Goal: Task Accomplishment & Management: Manage account settings

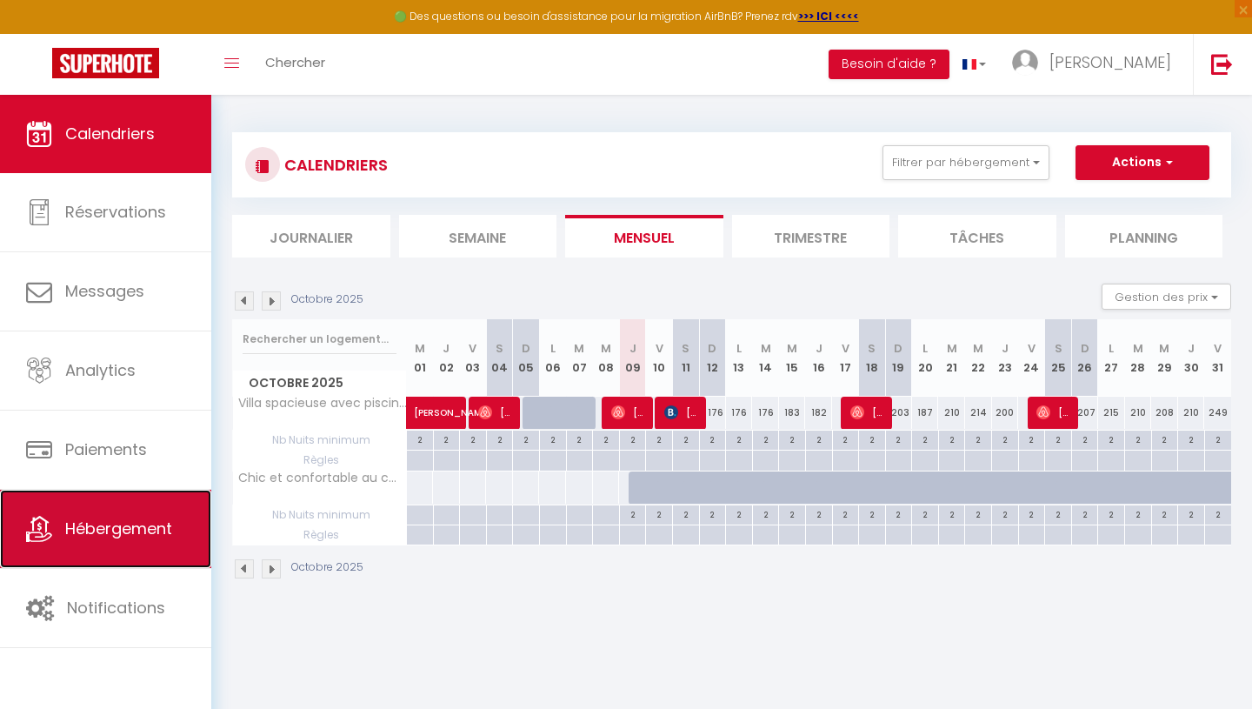
click at [125, 526] on span "Hébergement" at bounding box center [118, 528] width 107 height 22
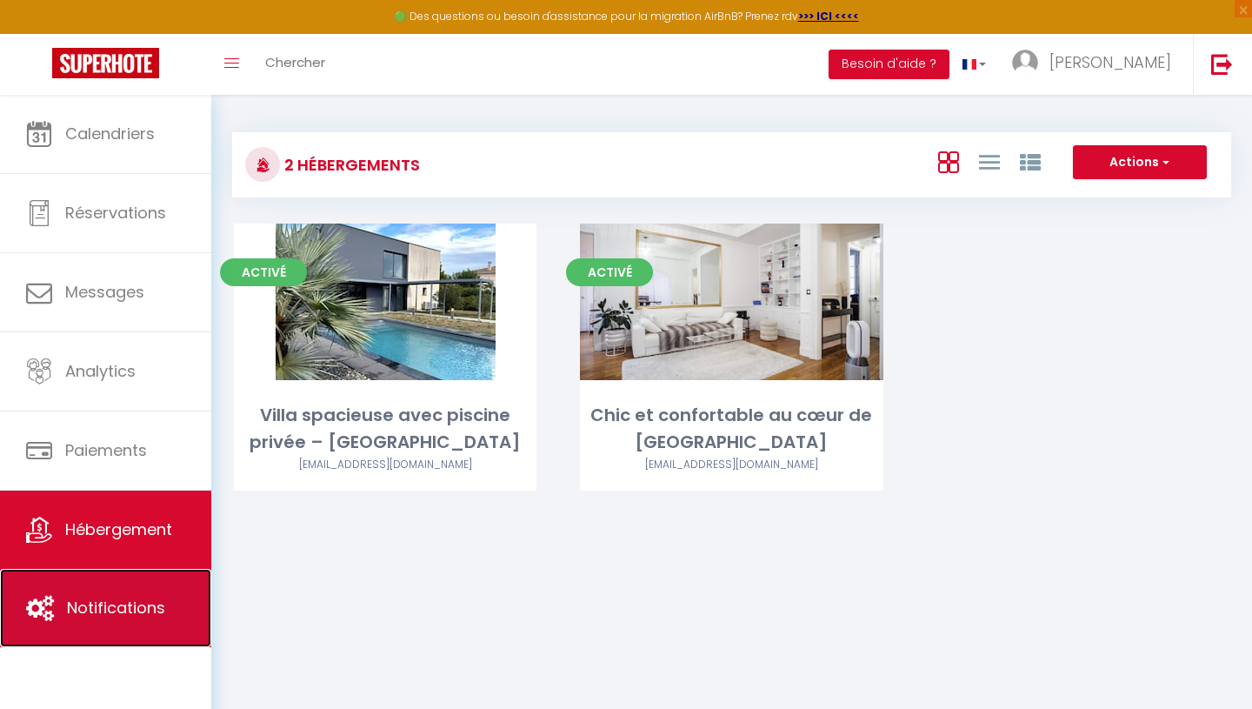
click at [117, 610] on span "Notifications" at bounding box center [116, 608] width 98 height 22
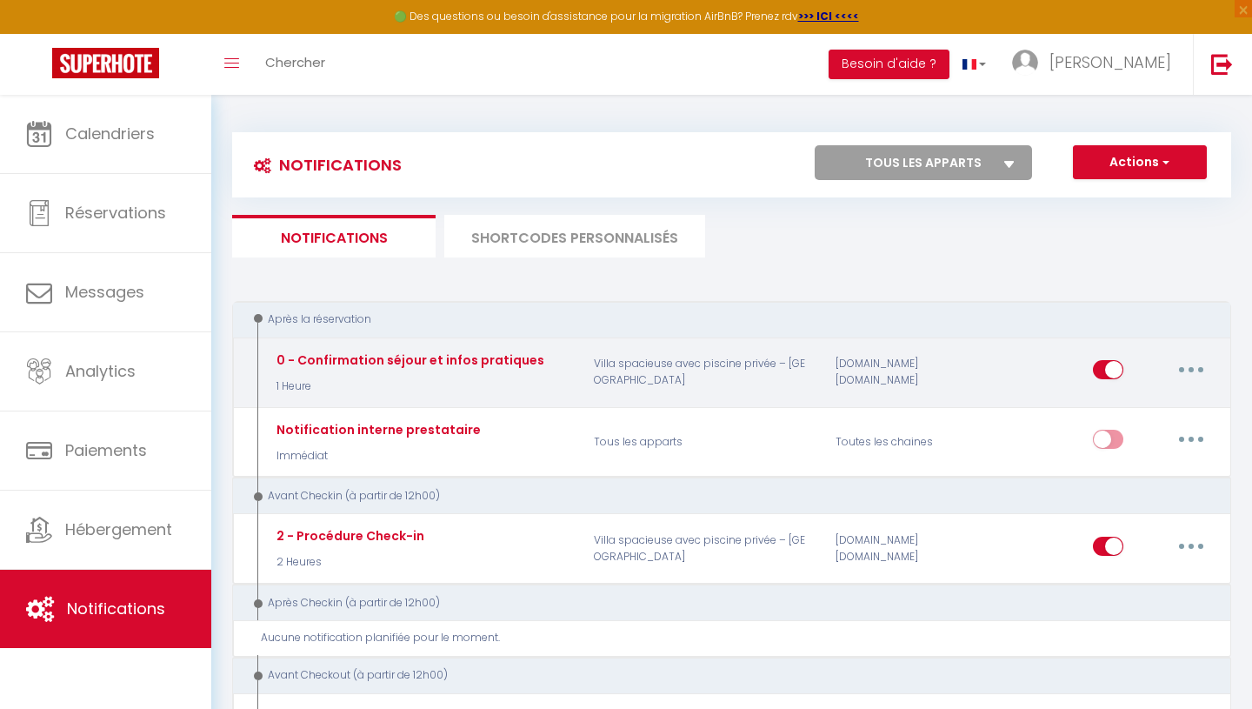
select select
checkbox input "false"
select select
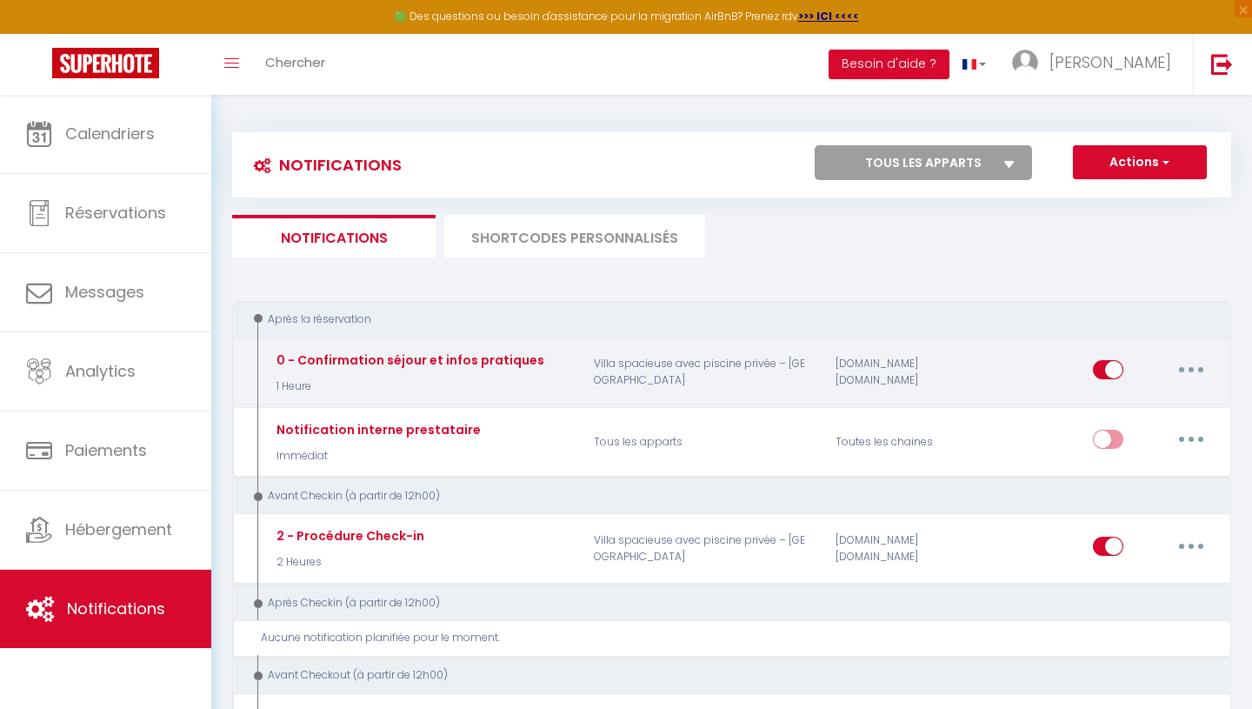
checkbox input "false"
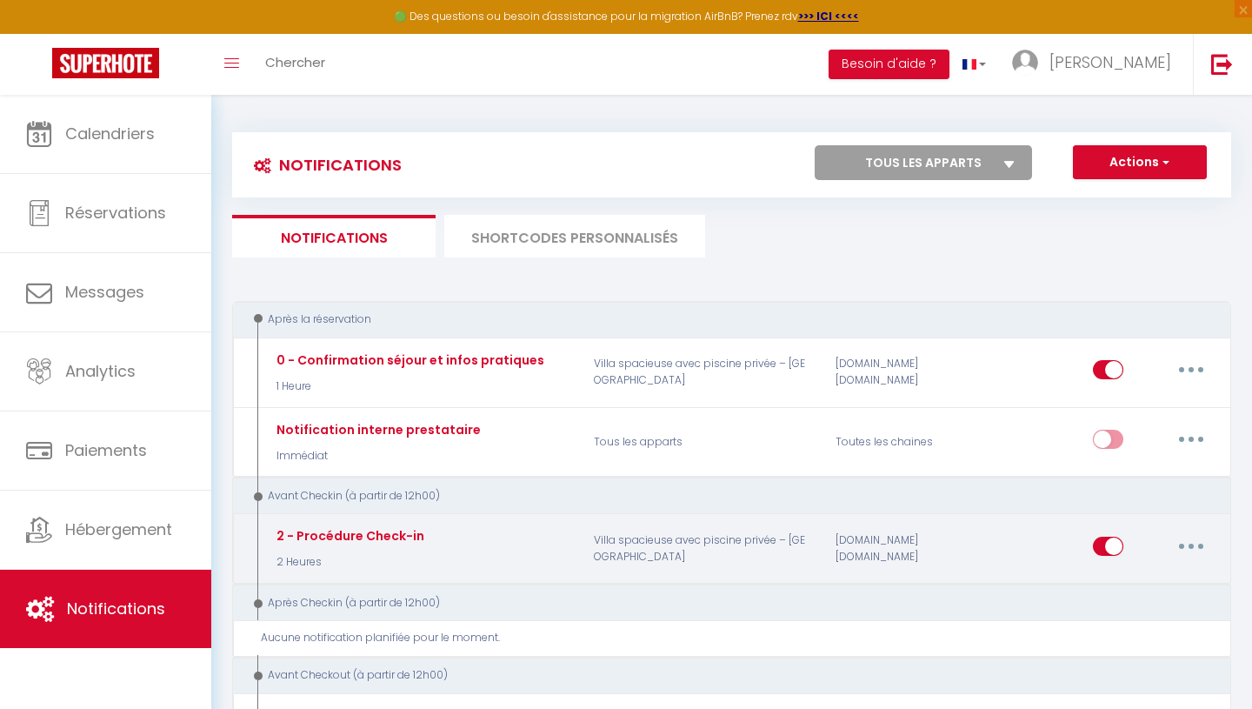
click at [1185, 545] on button "button" at bounding box center [1191, 546] width 49 height 28
click at [1157, 586] on link "Editer" at bounding box center [1146, 585] width 129 height 30
type input "2 - Procédure Check-in"
select select "2 Heures"
select select "if_booking_is_paid"
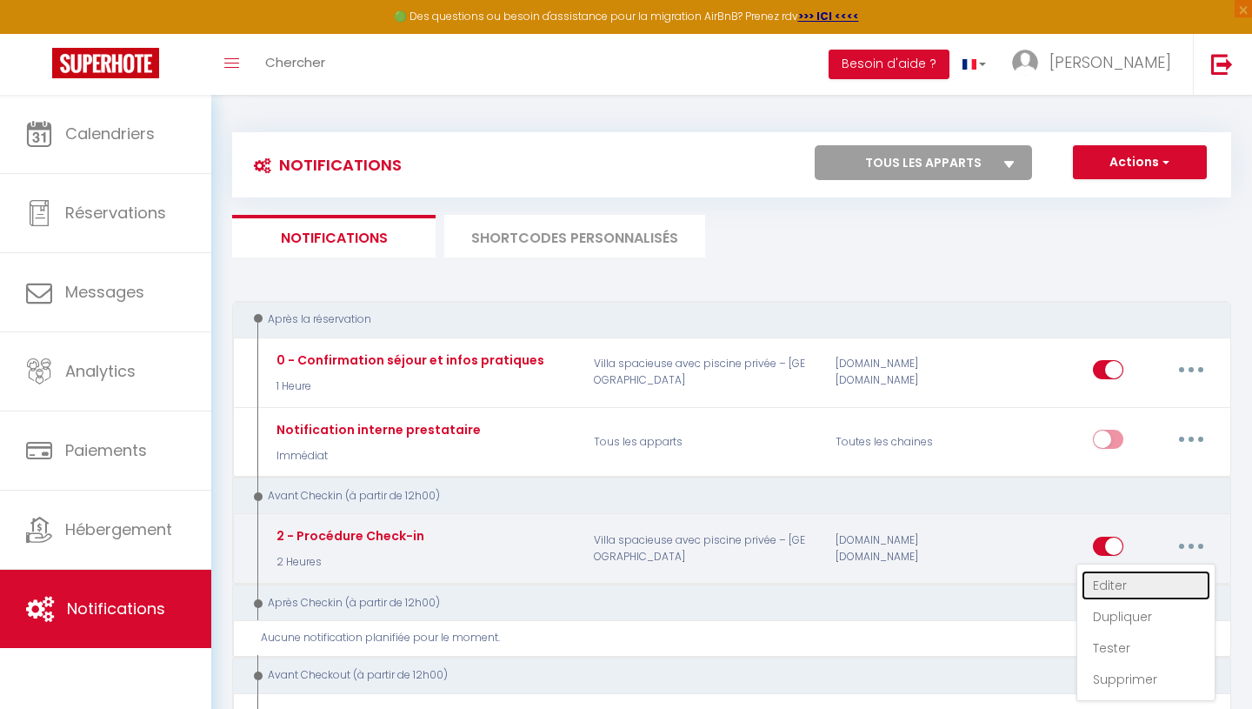
checkbox input "true"
checkbox input "false"
radio input "true"
type input "Procédure pour le checkin - [RENTAL:NAME]"
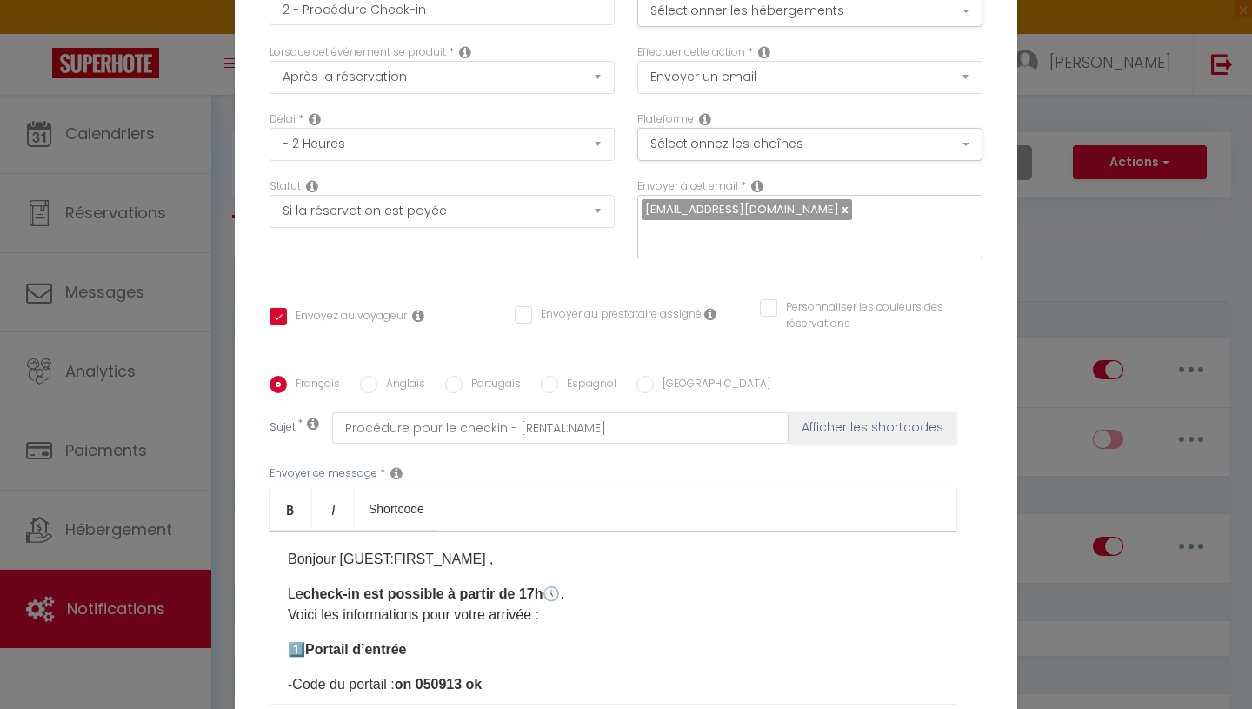
click at [536, 586] on strong "check-in est possible à partir de 17h" at bounding box center [423, 593] width 240 height 15
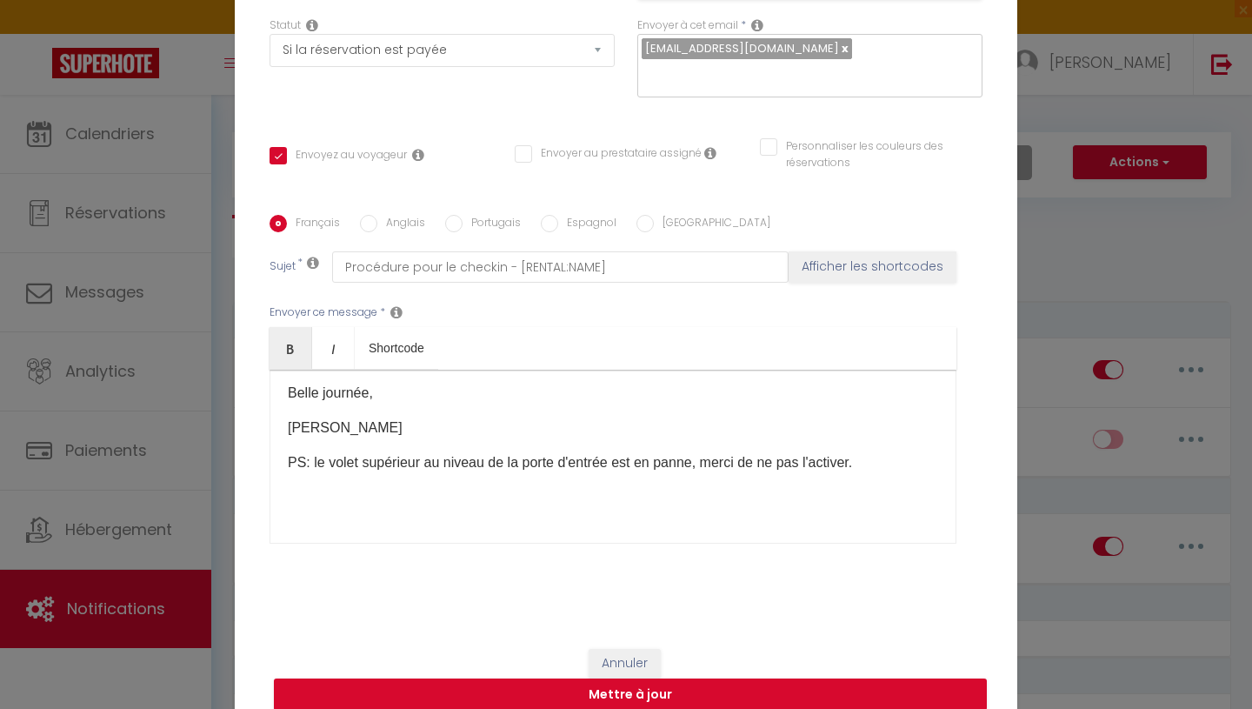
scroll to position [165, 0]
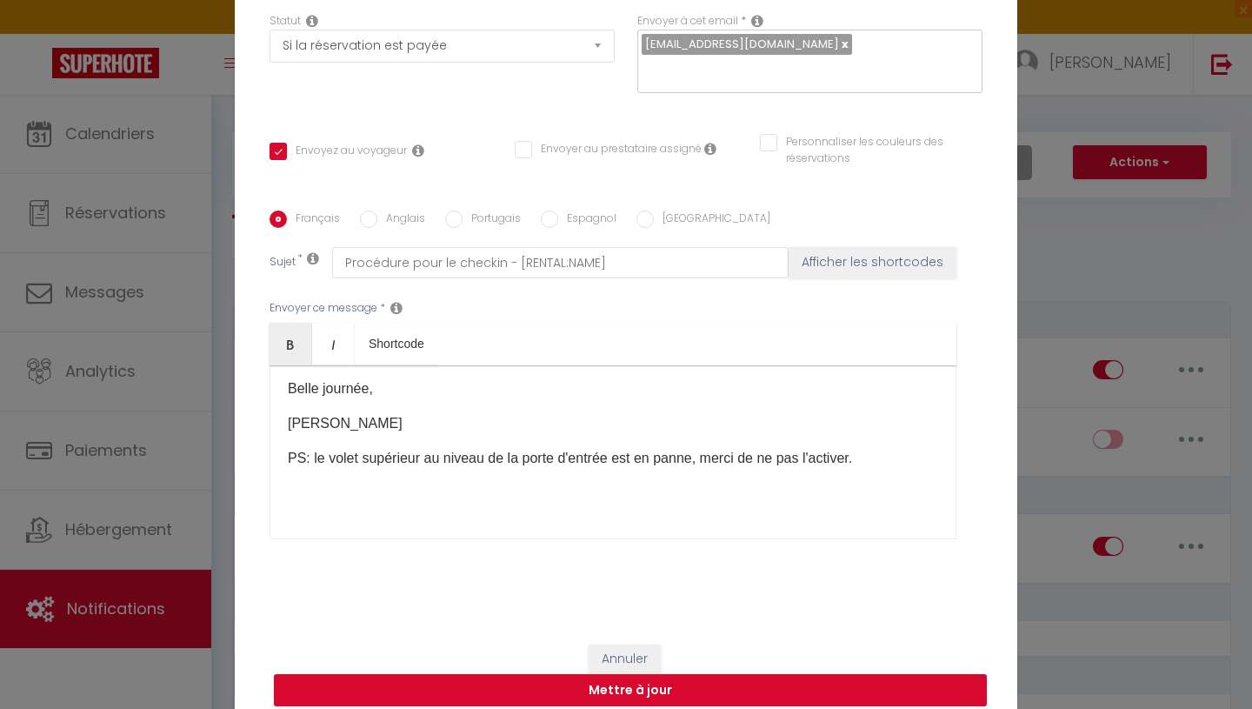
click at [554, 683] on button "Mettre à jour" at bounding box center [630, 690] width 713 height 33
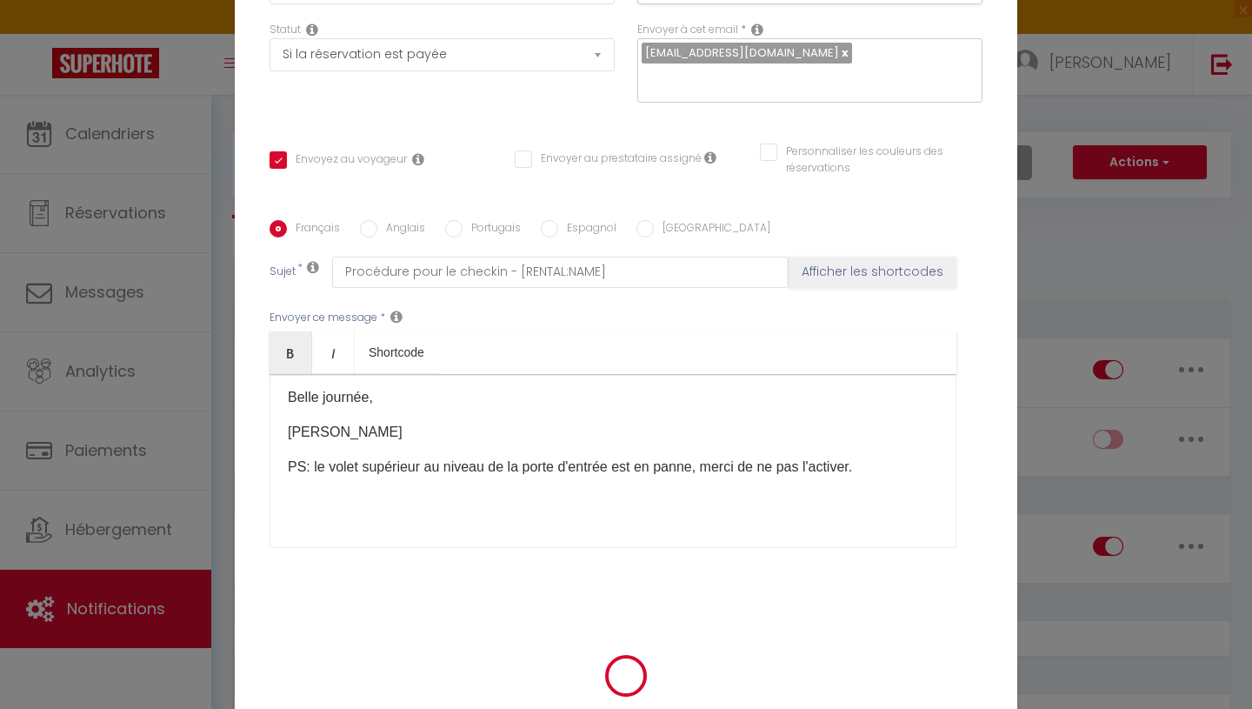
checkbox input "true"
checkbox input "false"
